Goal: Find specific page/section: Find specific page/section

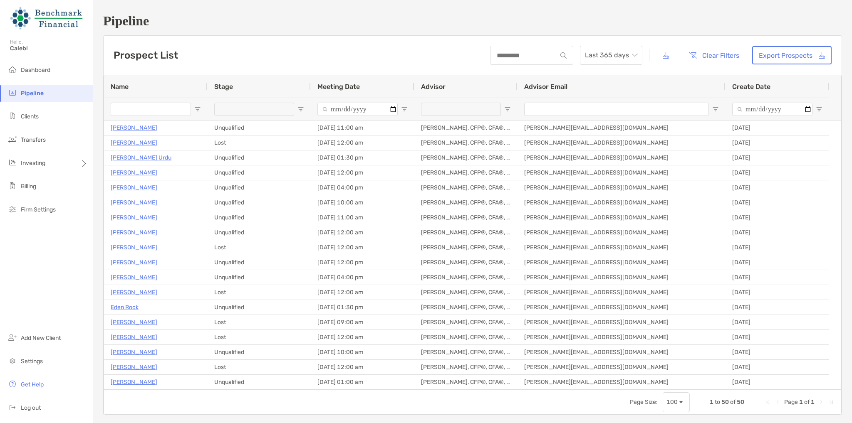
click at [68, 125] on ul "Dashboard Pipeline Clients Transfers Investing Billing Firm Settings" at bounding box center [46, 143] width 93 height 163
click at [67, 119] on li "Clients" at bounding box center [46, 117] width 93 height 17
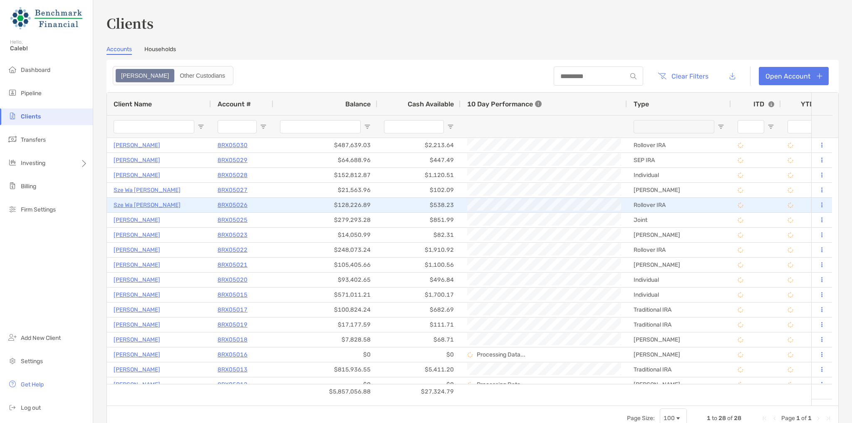
click at [245, 205] on p "8RX05026" at bounding box center [232, 205] width 30 height 10
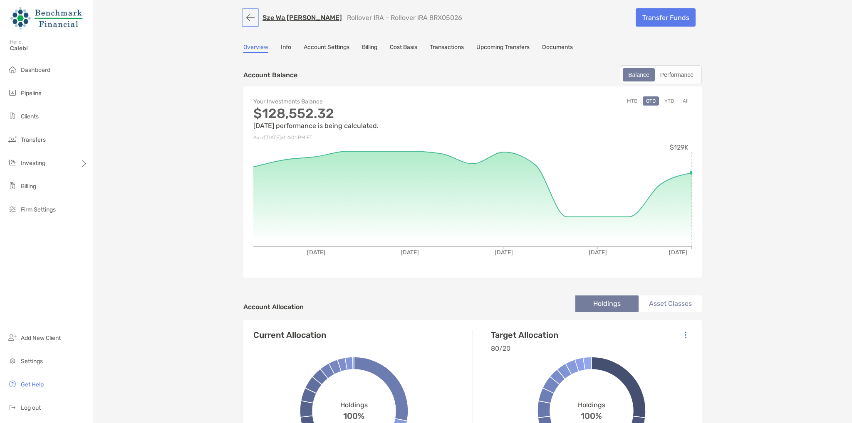
click at [243, 20] on button "button" at bounding box center [250, 17] width 14 height 15
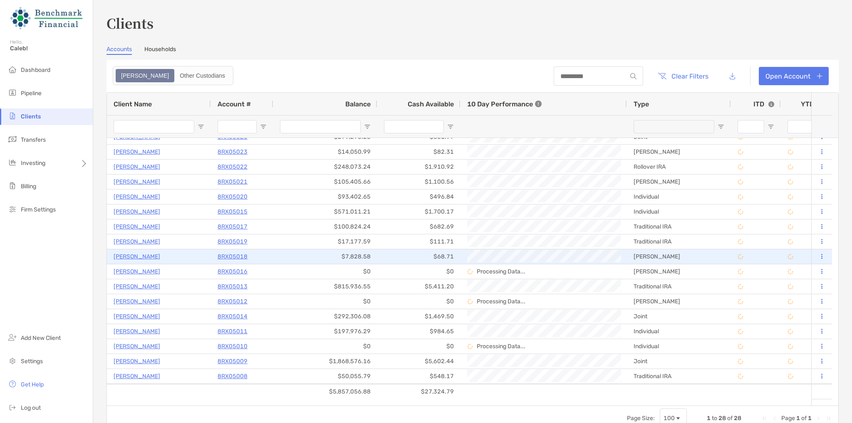
scroll to position [125, 0]
